Goal: Task Accomplishment & Management: Manage account settings

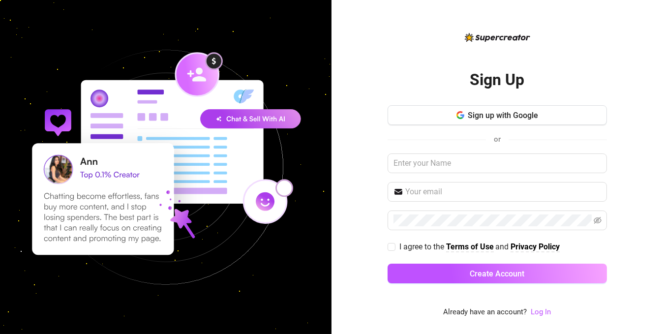
click at [136, 0] on div at bounding box center [166, 167] width 332 height 334
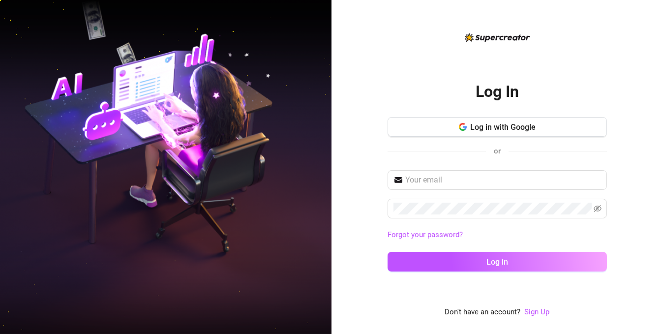
click at [607, 76] on div "Log In Log in with Google or Forgot your password? Log in Don't have an account…" at bounding box center [498, 167] width 332 height 334
click at [524, 181] on input "text" at bounding box center [503, 180] width 196 height 12
paste input "kaymanagementeam@gmail.com"
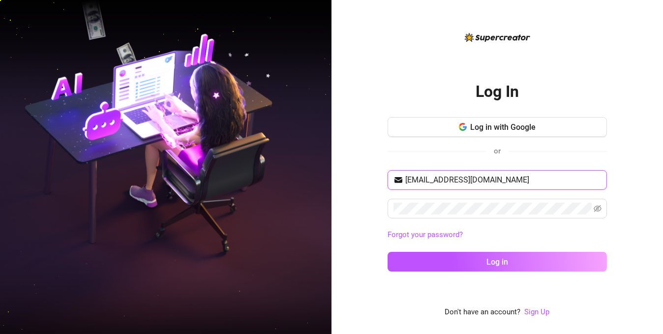
type input "kaymanagementeam@gmail.com"
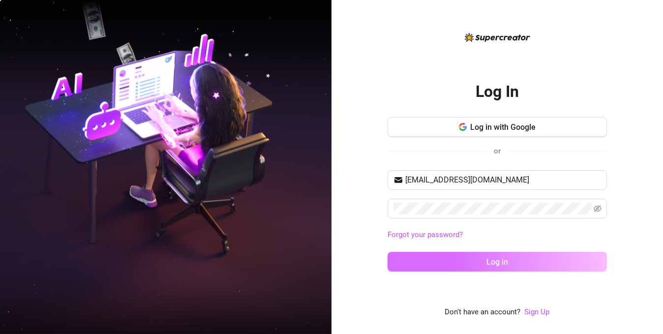
click at [489, 266] on button "Log in" at bounding box center [497, 262] width 219 height 20
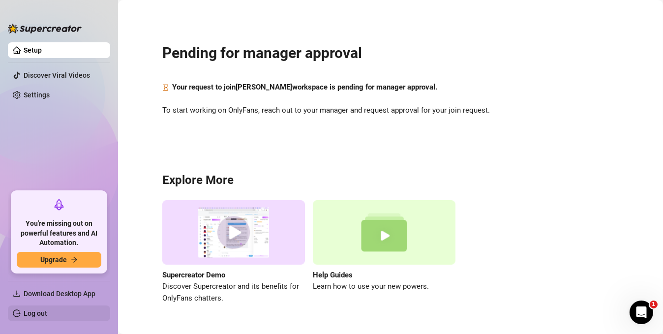
click at [47, 312] on link "Log out" at bounding box center [36, 313] width 24 height 8
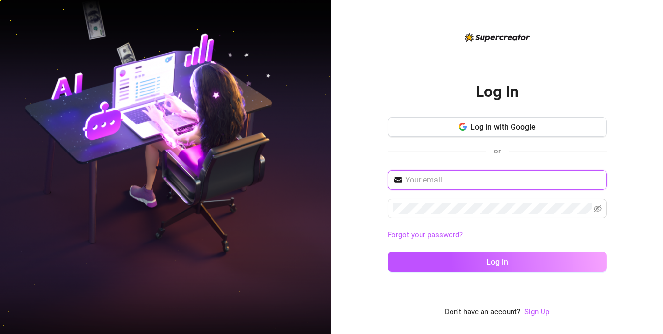
click at [501, 175] on input "text" at bounding box center [503, 180] width 196 height 12
paste input "jhonbellsfp@gmail.com"
type input "jhonbellsfp@gmail.com"
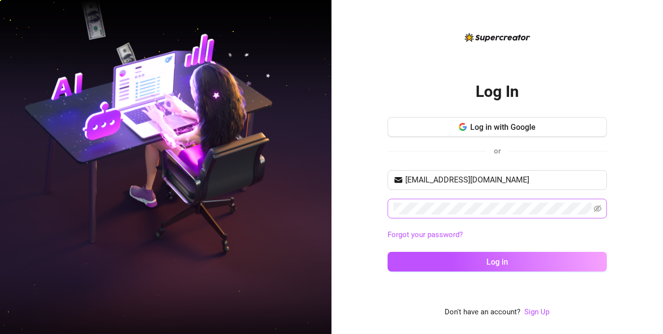
click at [414, 216] on span at bounding box center [497, 209] width 219 height 20
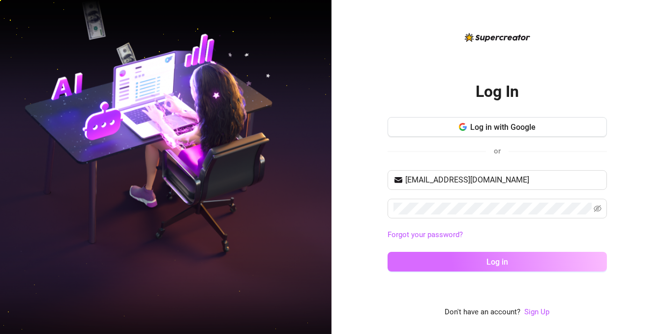
click at [451, 260] on button "Log in" at bounding box center [497, 262] width 219 height 20
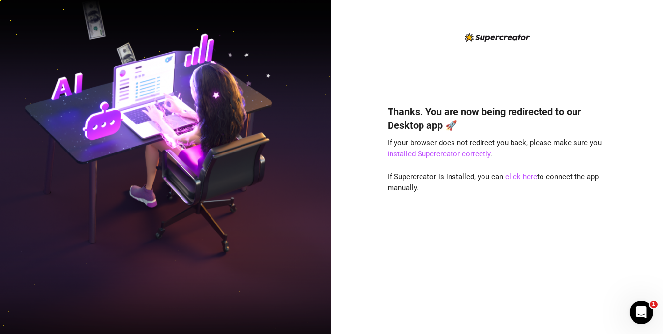
click at [634, 80] on div "Thanks. You are now being redirected to our Desktop app 🚀 If your browser does …" at bounding box center [498, 167] width 332 height 334
